Goal: Task Accomplishment & Management: Manage account settings

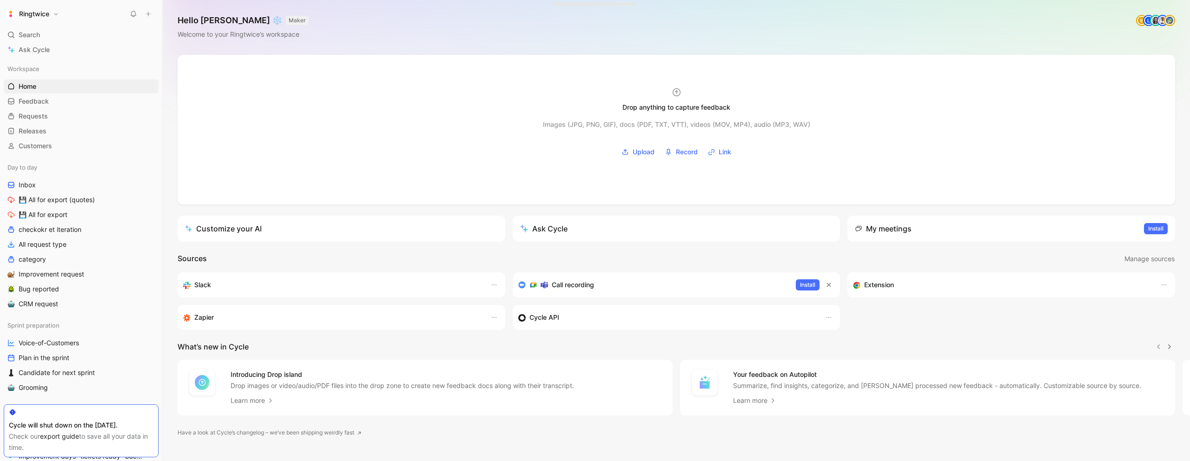
click at [55, 13] on button "Ringtwice" at bounding box center [33, 13] width 58 height 13
drag, startPoint x: 48, startPoint y: 60, endPoint x: 53, endPoint y: 95, distance: 35.6
click at [53, 95] on div "Dismiss popup [PERSON_NAME] Havenne [PERSON_NAME][EMAIL_ADDRESS][DOMAIN_NAME] A…" at bounding box center [63, 89] width 119 height 134
click at [55, 94] on div "Workspace settings G then S" at bounding box center [63, 95] width 114 height 15
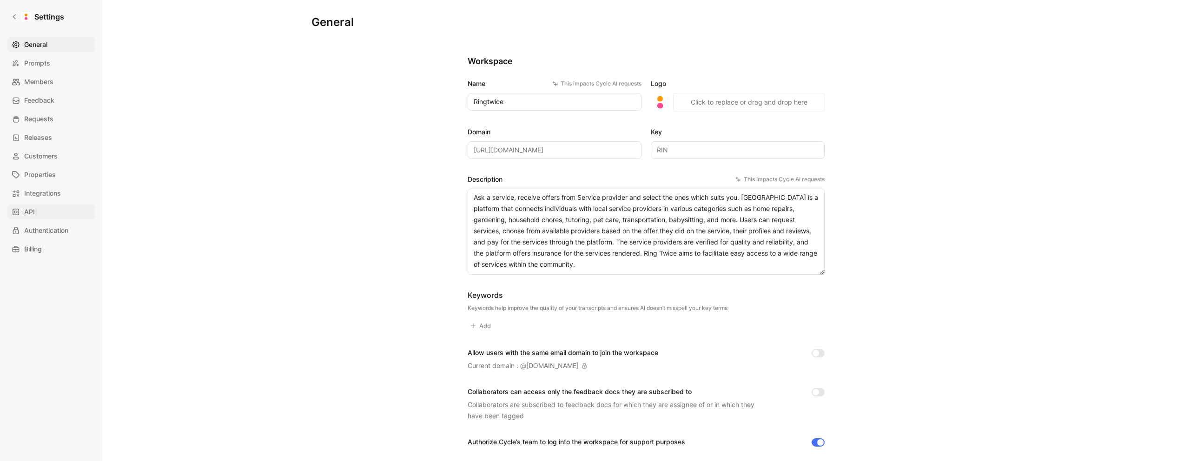
click at [59, 216] on link "API" at bounding box center [50, 212] width 87 height 15
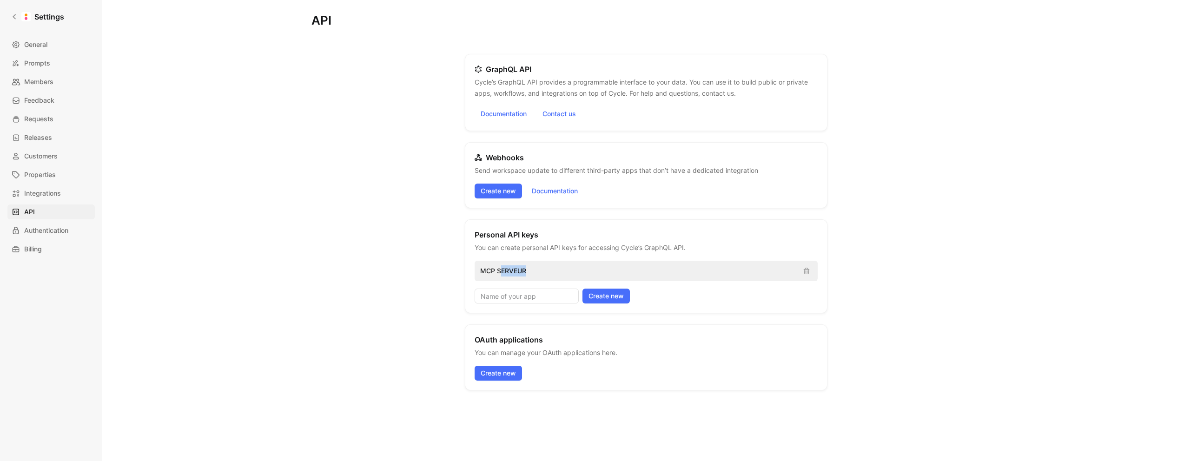
drag, startPoint x: 500, startPoint y: 272, endPoint x: 547, endPoint y: 273, distance: 47.4
click at [547, 273] on p "MCP SERVEUR" at bounding box center [637, 270] width 315 height 11
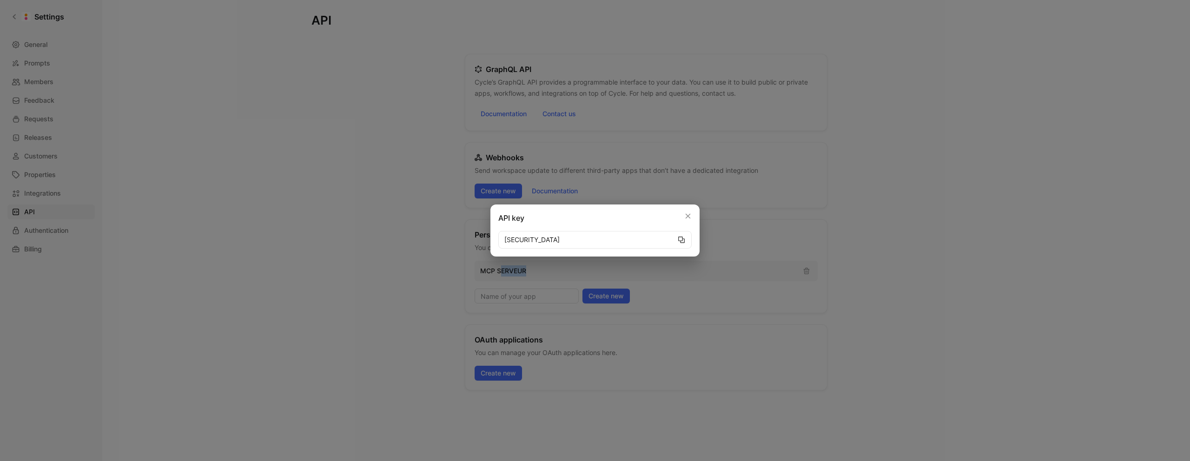
click at [683, 241] on icon "button" at bounding box center [681, 239] width 7 height 7
click at [686, 218] on icon "button" at bounding box center [688, 216] width 5 height 5
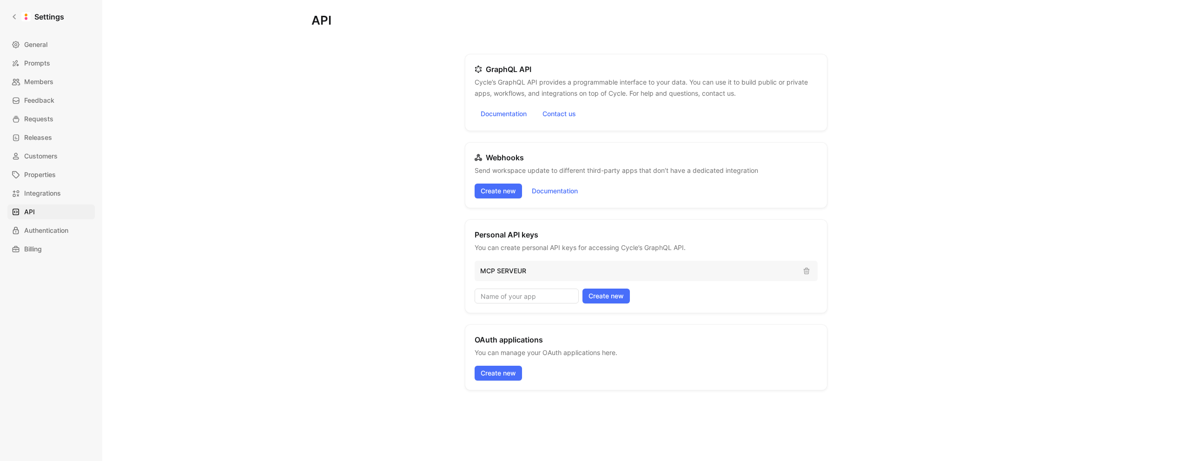
click at [682, 231] on header "Personal API keys You can create personal API keys for accessing Cycle’s GraphQ…" at bounding box center [580, 241] width 211 height 24
